Goal: Task Accomplishment & Management: Use online tool/utility

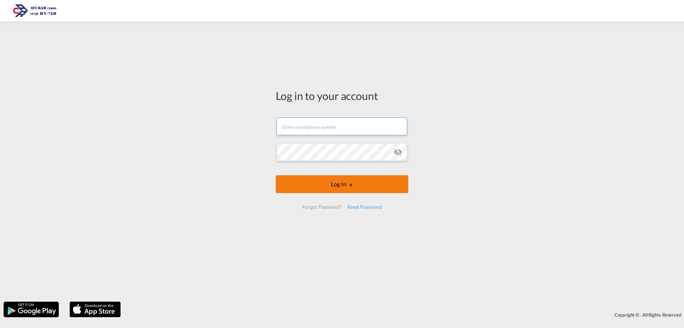
type input "[EMAIL_ADDRESS][DOMAIN_NAME]"
click at [375, 192] on button "Log In" at bounding box center [342, 184] width 133 height 18
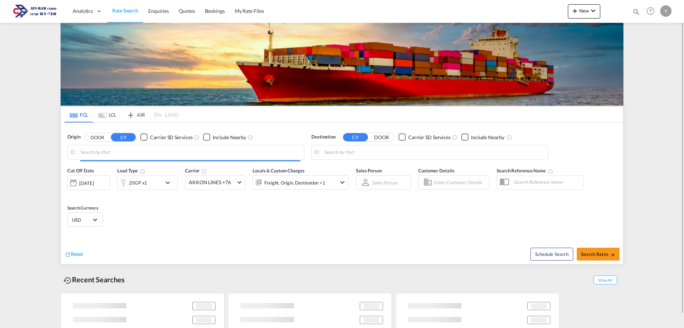
type input "Koper, SIKOP"
type input "[GEOGRAPHIC_DATA], [GEOGRAPHIC_DATA]"
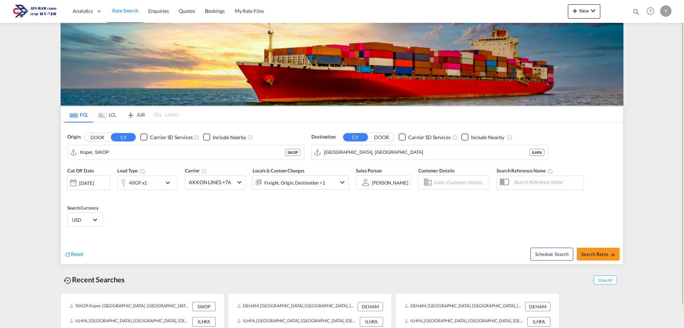
click at [107, 113] on md-tab-item "LCL" at bounding box center [107, 115] width 29 height 16
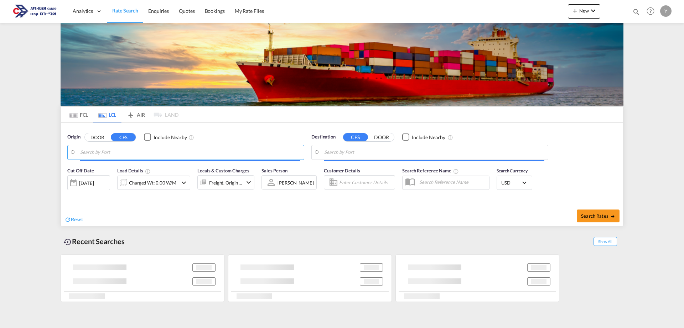
click at [114, 151] on input "Search by Port" at bounding box center [190, 152] width 220 height 11
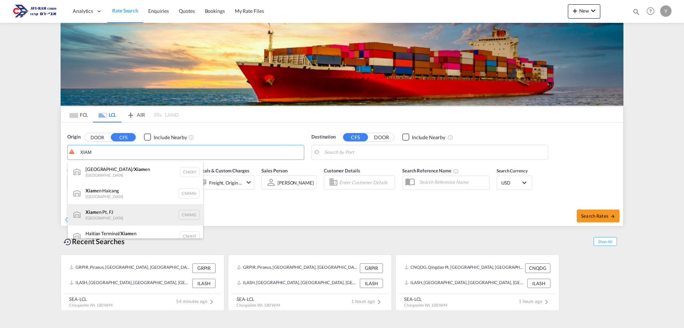
click at [165, 215] on div "Xiam en Pt, FJ China CNXMG" at bounding box center [135, 214] width 135 height 21
type input "Xiamen Pt, FJ, CNXMG"
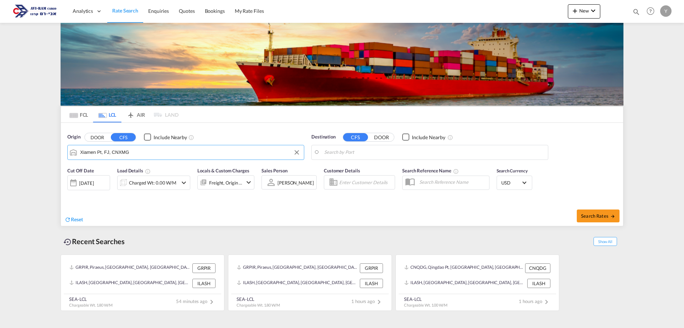
click at [371, 151] on body "Analytics Dashboard Rate Search Enquiries Quotes Bookings" at bounding box center [342, 164] width 684 height 328
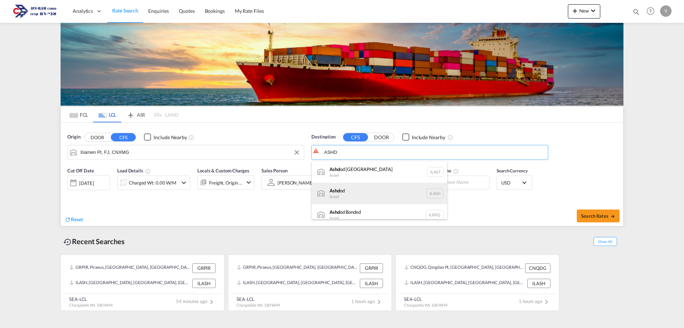
click at [391, 191] on div "Ashd od [GEOGRAPHIC_DATA] [GEOGRAPHIC_DATA]" at bounding box center [379, 192] width 135 height 21
type input "Ashdod, ILASH"
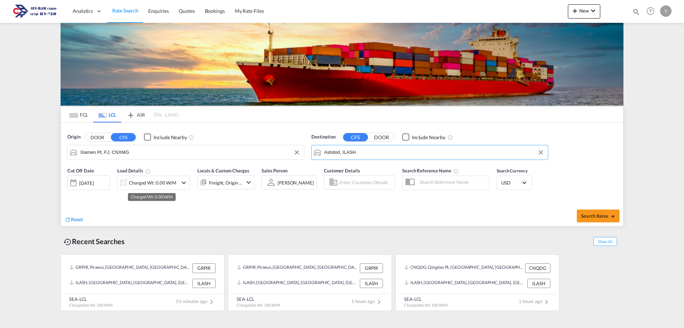
click at [167, 179] on div "Charged Wt: 0.00 W/M" at bounding box center [152, 182] width 47 height 10
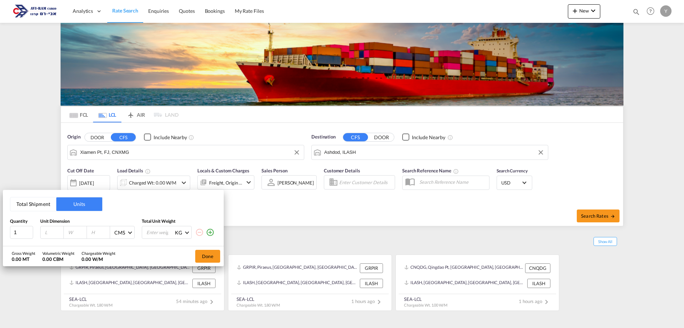
click at [45, 201] on button "Total Shipment" at bounding box center [33, 204] width 46 height 14
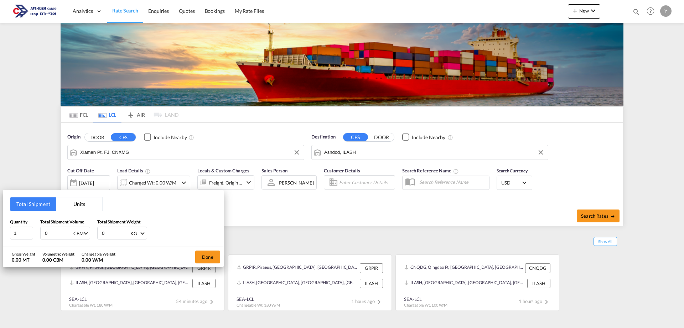
click at [351, 231] on div "Total Shipment Units Quantity 1 Total Shipment Volume 0 CBM CBM CFT Total Shipm…" at bounding box center [342, 164] width 684 height 328
